Goal: Task Accomplishment & Management: Use online tool/utility

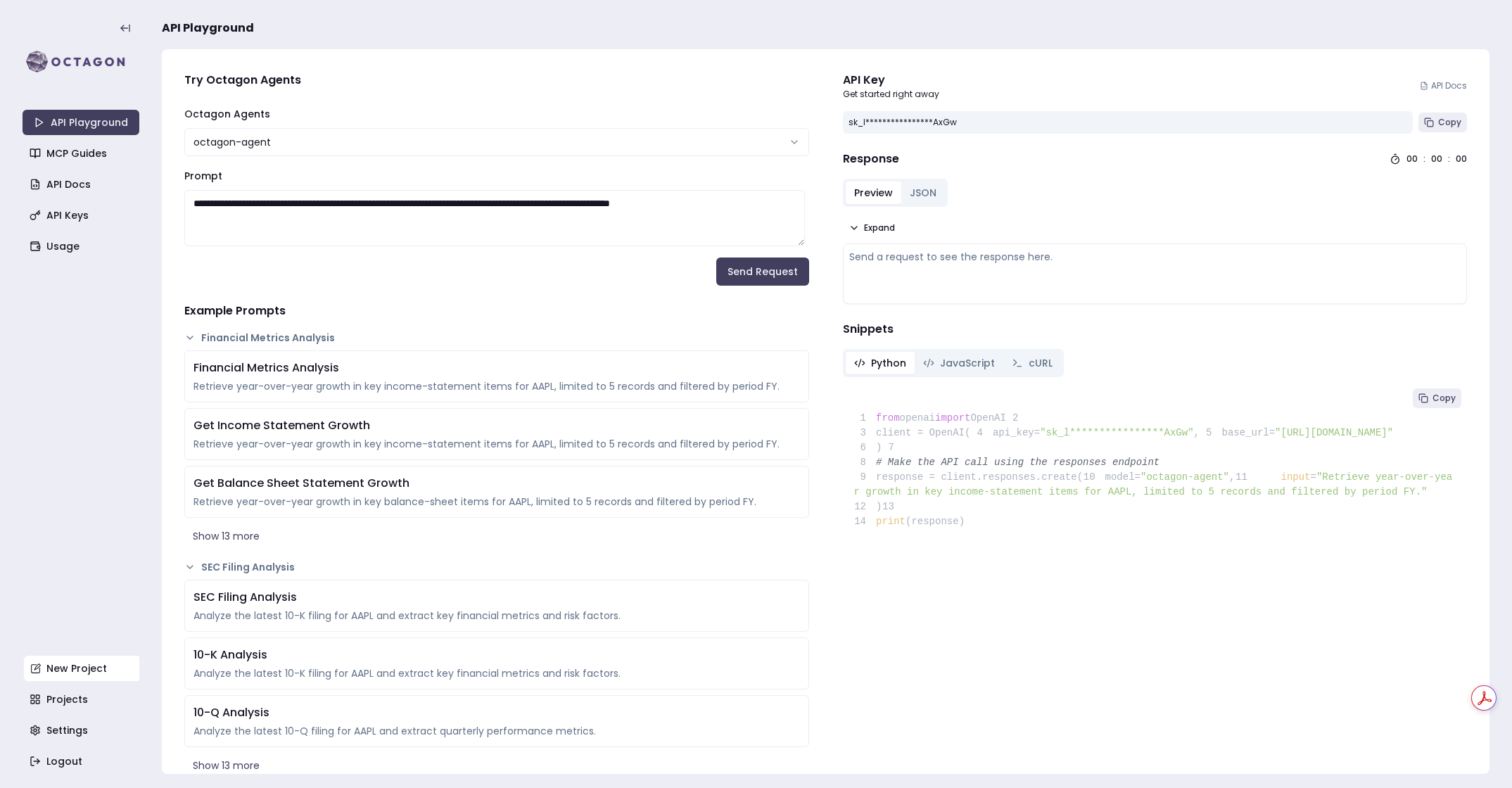
click at [93, 661] on link "New Project" at bounding box center [82, 668] width 116 height 26
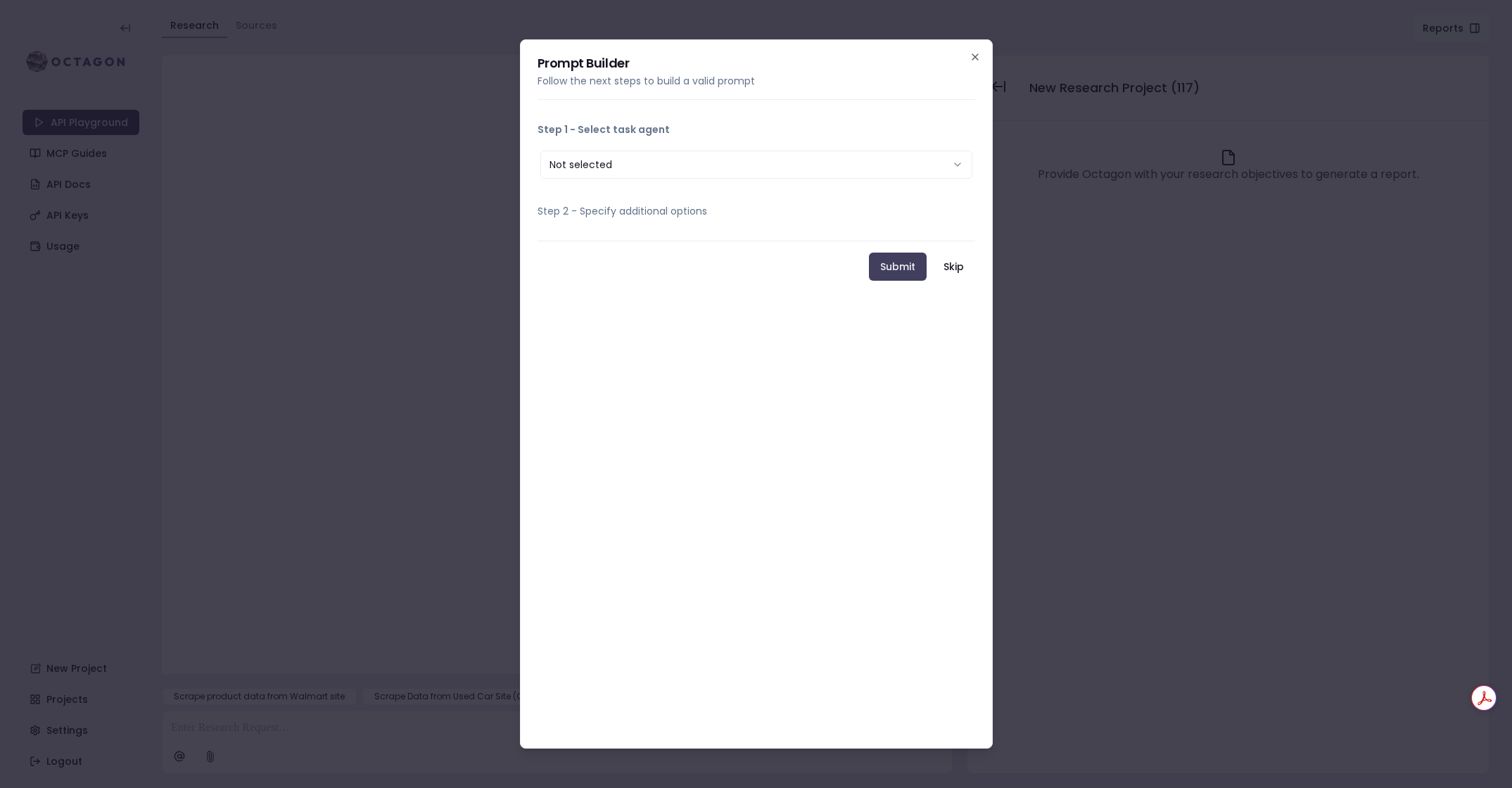
click at [657, 172] on button "Not selected" at bounding box center [756, 164] width 432 height 28
click at [973, 56] on icon "button" at bounding box center [975, 57] width 5 height 5
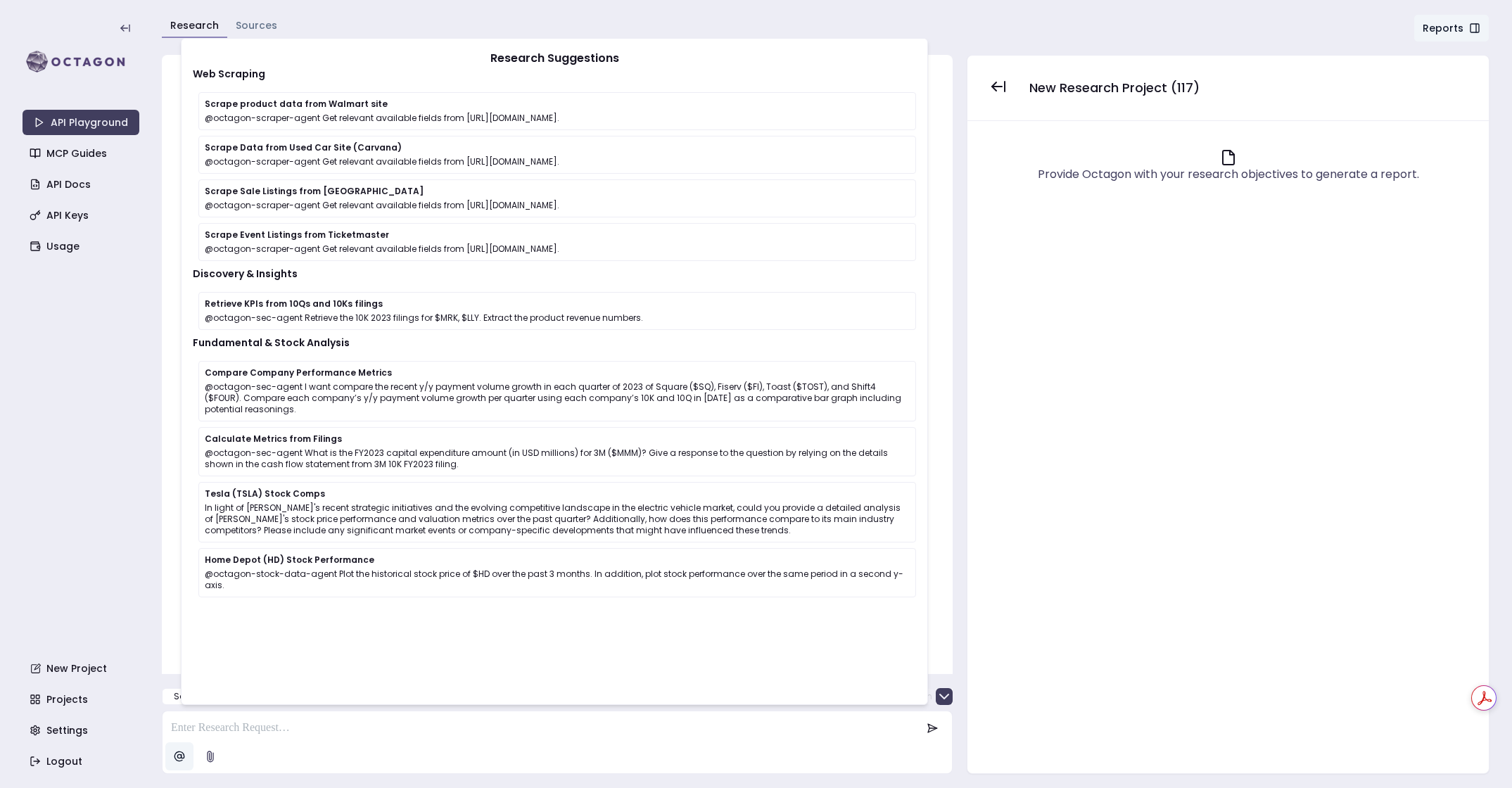
click at [172, 758] on html "API Playground MCP Guides API Docs API Keys Usage New Project Projects Settings…" at bounding box center [756, 394] width 1512 height 788
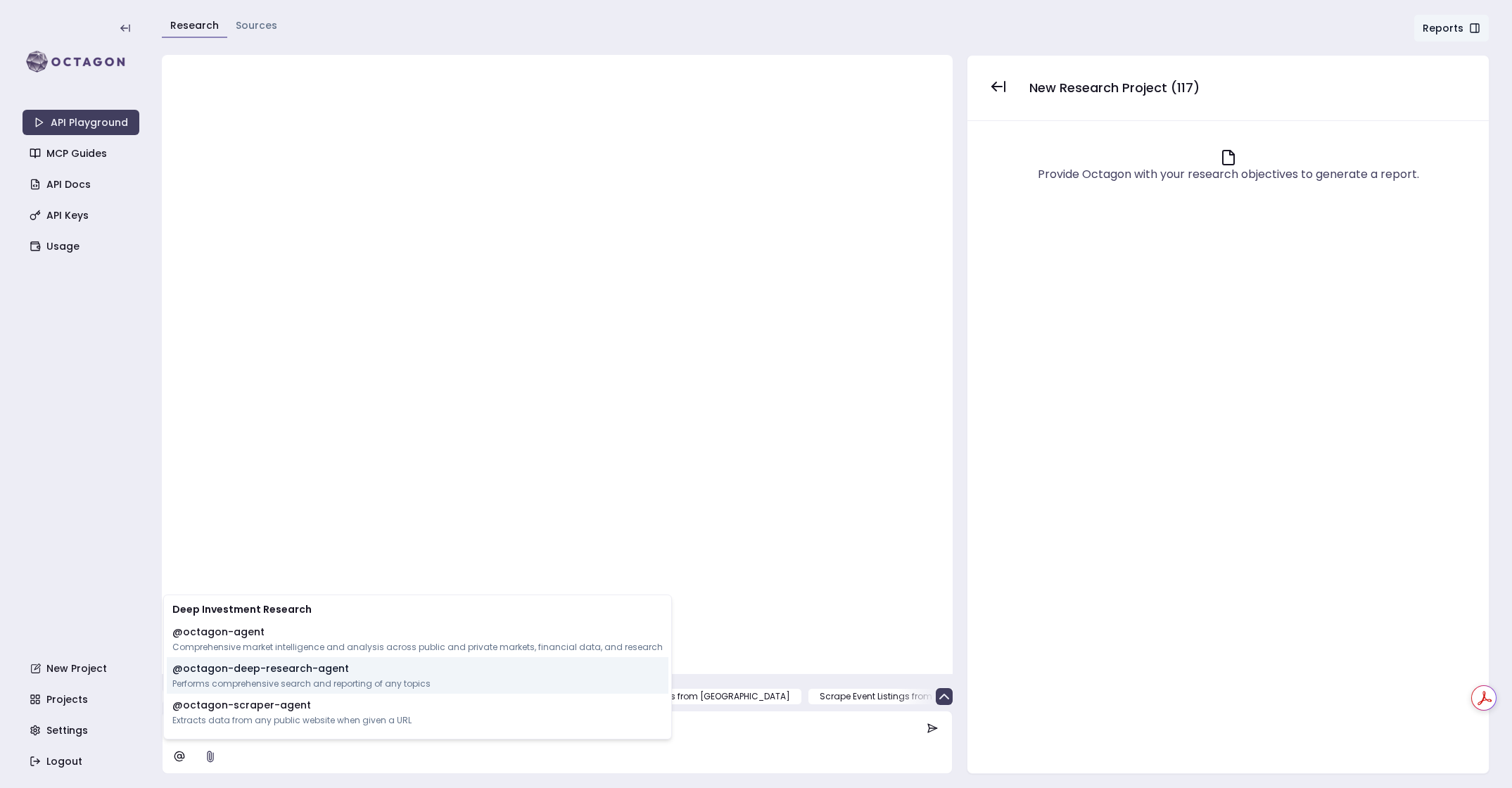
click at [242, 674] on p "@ octagon-deep-research-agent" at bounding box center [260, 668] width 177 height 14
